Goal: Obtain resource: Obtain resource

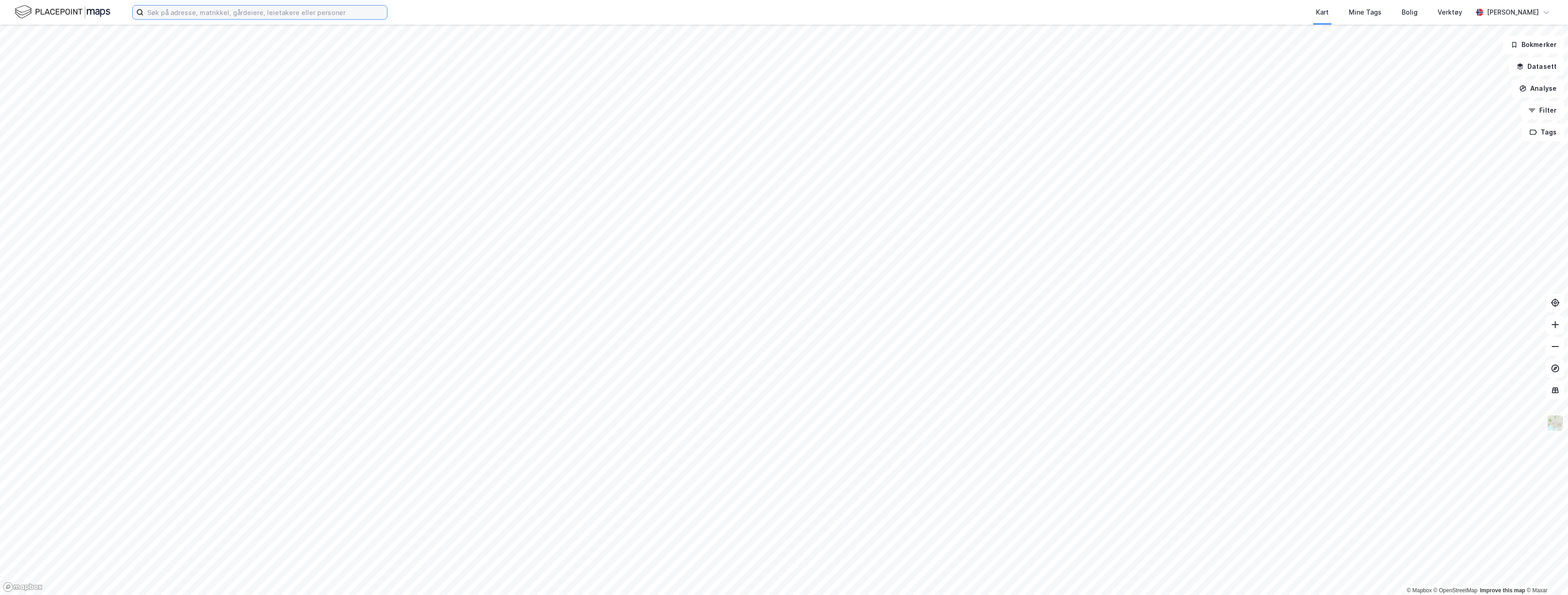
click at [250, 17] on input at bounding box center [265, 12] width 243 height 13
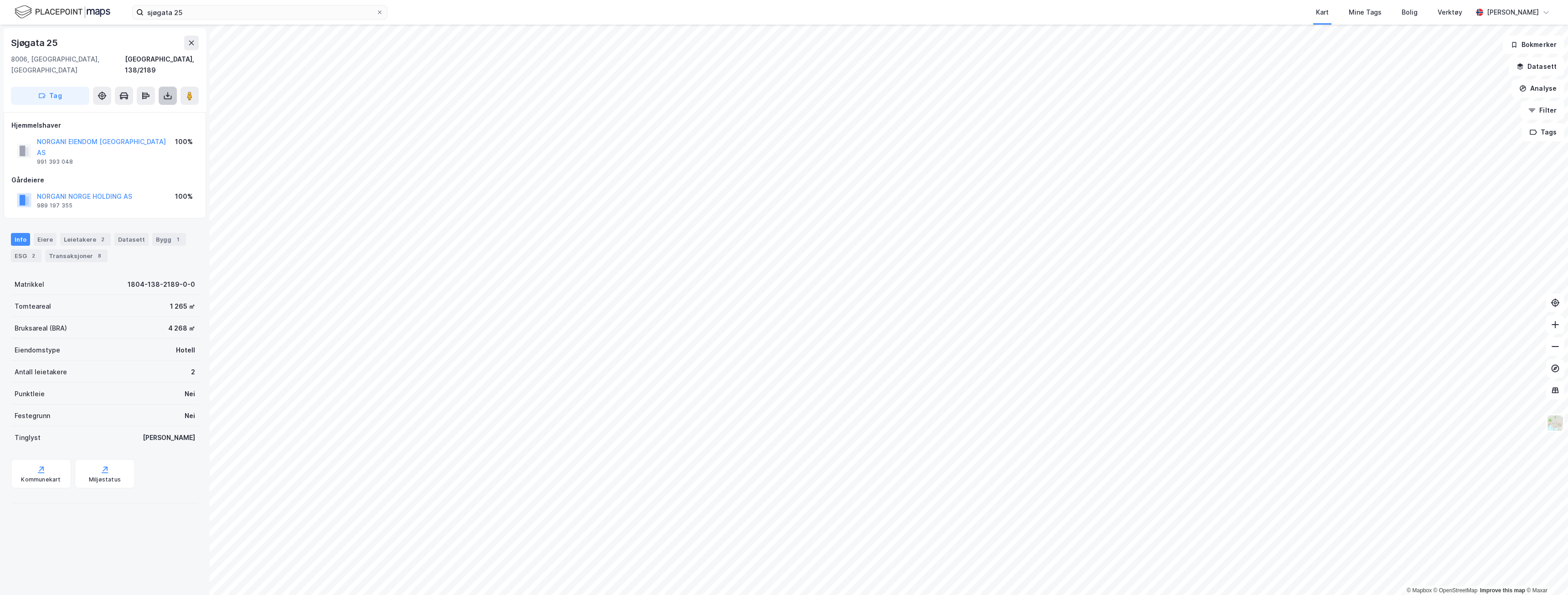
click at [168, 92] on icon at bounding box center [167, 94] width 1 height 5
click at [159, 107] on div "Last ned grunnbok" at bounding box center [128, 114] width 97 height 15
drag, startPoint x: 155, startPoint y: 203, endPoint x: 187, endPoint y: 189, distance: 34.9
click at [161, 222] on div "Info Eiere Leietakere 2 Datasett Bygg 1 ESG 2 Transaksjoner 8" at bounding box center [105, 244] width 209 height 44
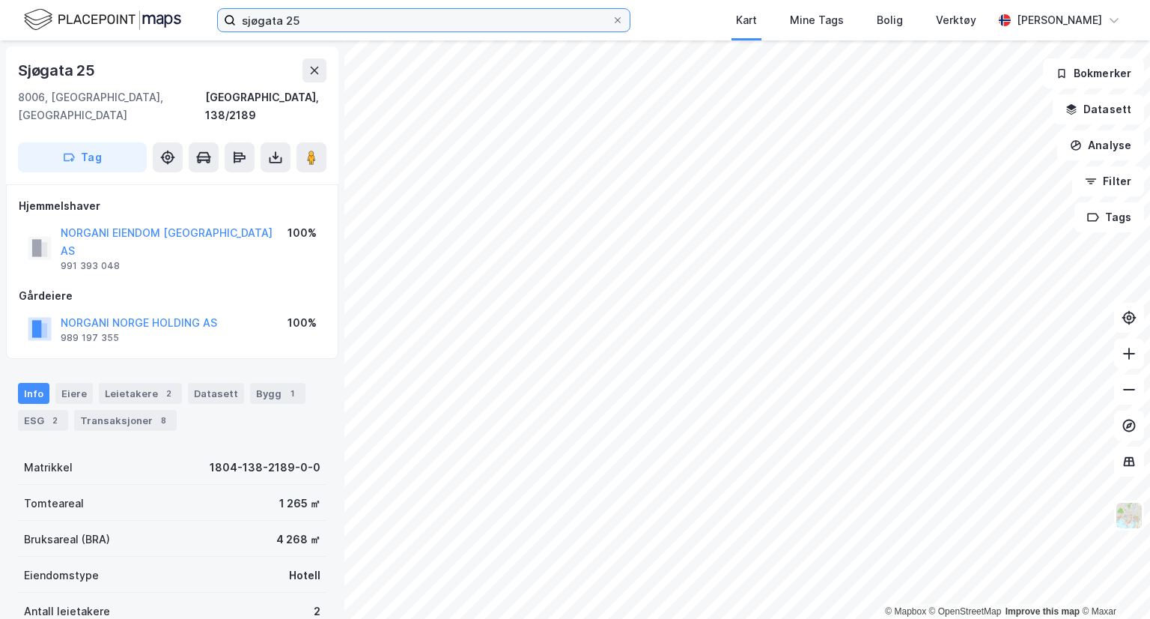
click at [557, 23] on input "sjøgata 25" at bounding box center [424, 20] width 376 height 22
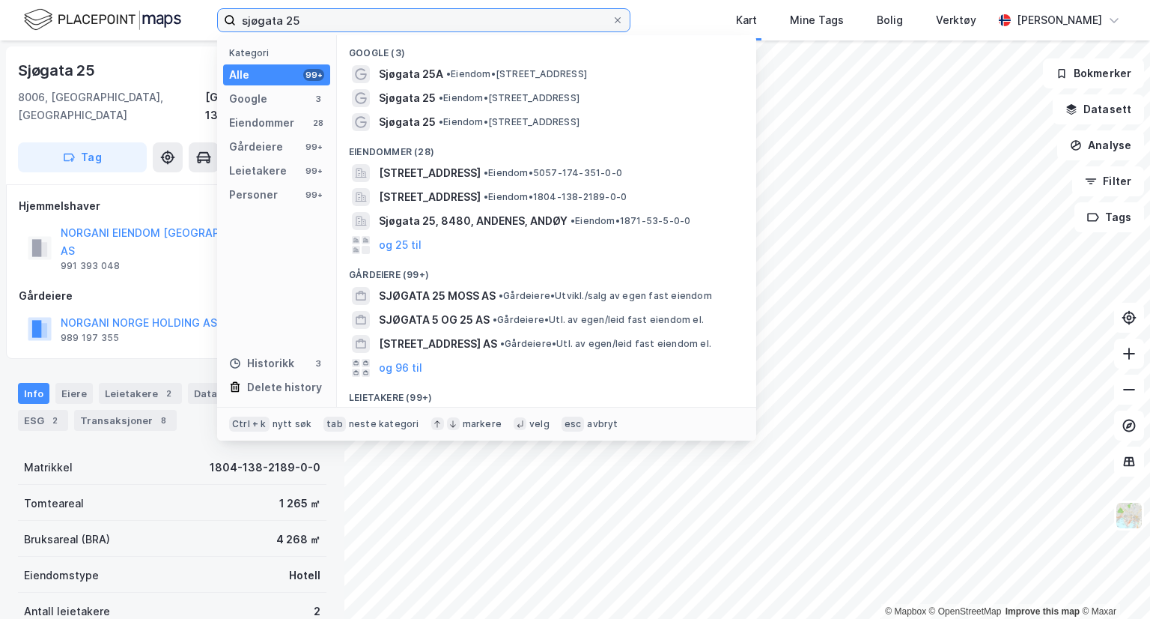
click at [557, 23] on input "sjøgata 25" at bounding box center [424, 20] width 376 height 22
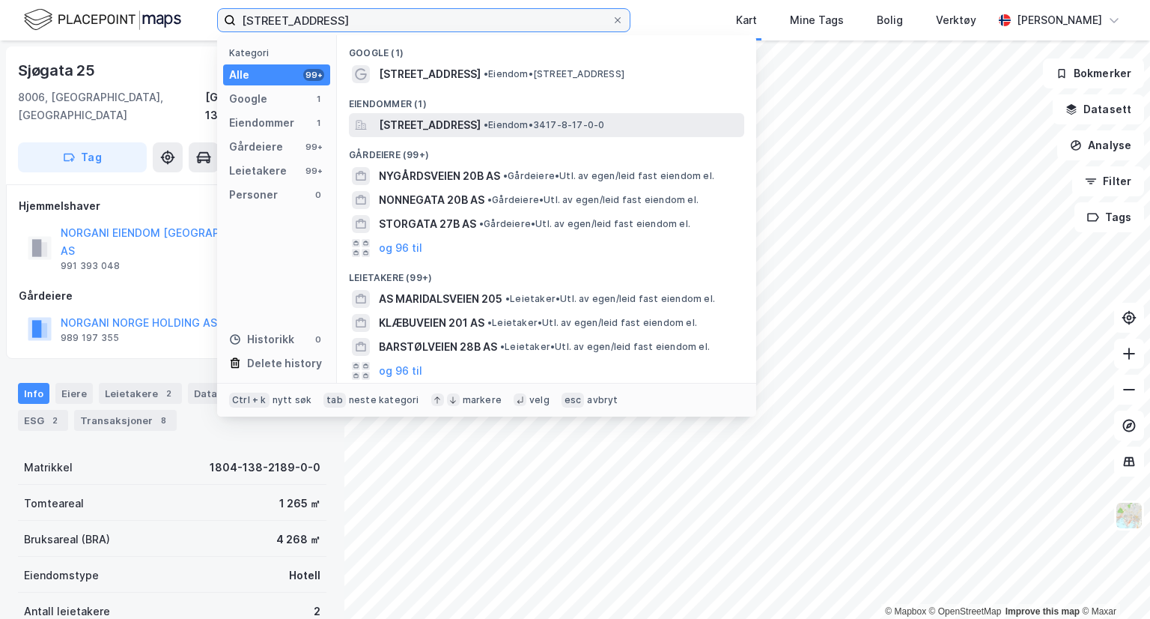
type input "[STREET_ADDRESS]"
